Goal: Transaction & Acquisition: Book appointment/travel/reservation

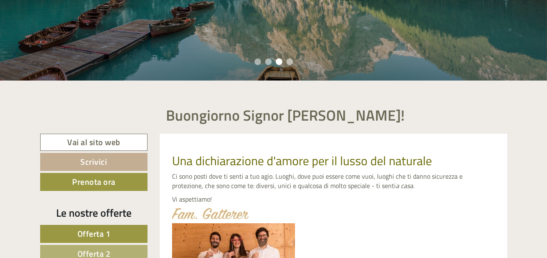
scroll to position [177, 0]
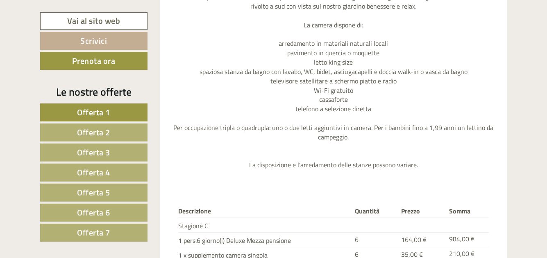
scroll to position [1131, 0]
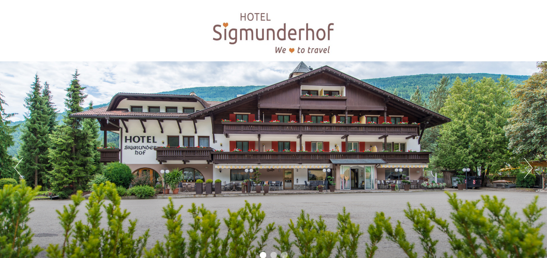
click at [546, 249] on div "Previous Next 1 2 3" at bounding box center [273, 167] width 547 height 213
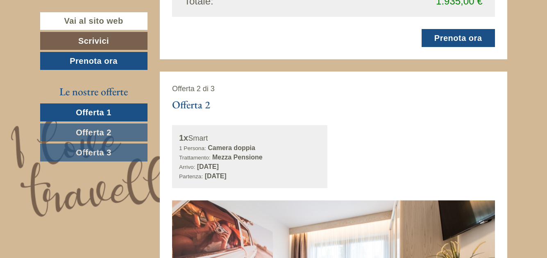
scroll to position [1131, 0]
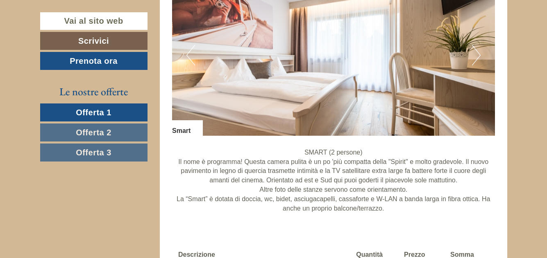
click at [128, 130] on link "Offerta 2" at bounding box center [93, 133] width 107 height 18
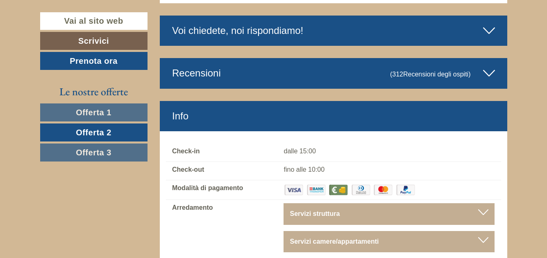
scroll to position [2179, 0]
